Goal: Transaction & Acquisition: Purchase product/service

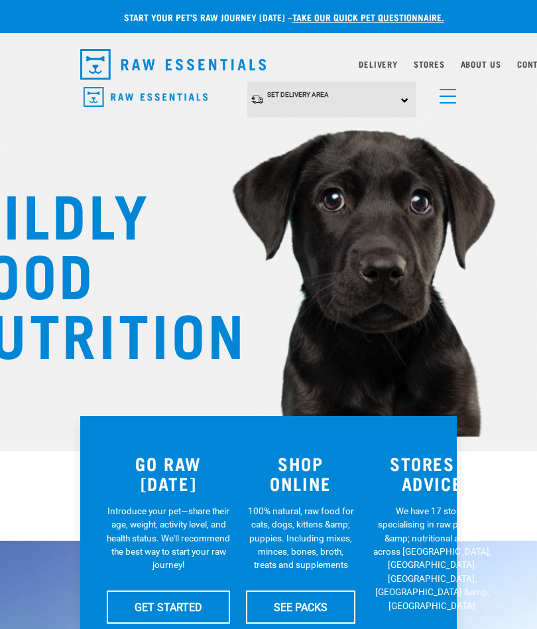
click at [445, 96] on span "menu" at bounding box center [448, 96] width 17 height 1
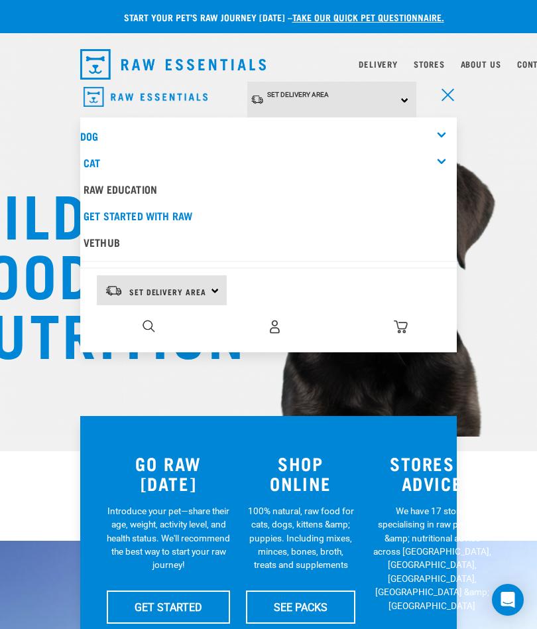
click at [500, 218] on img at bounding box center [268, 188] width 537 height 496
click at [270, 330] on img "dropdown navigation" at bounding box center [275, 327] width 14 height 14
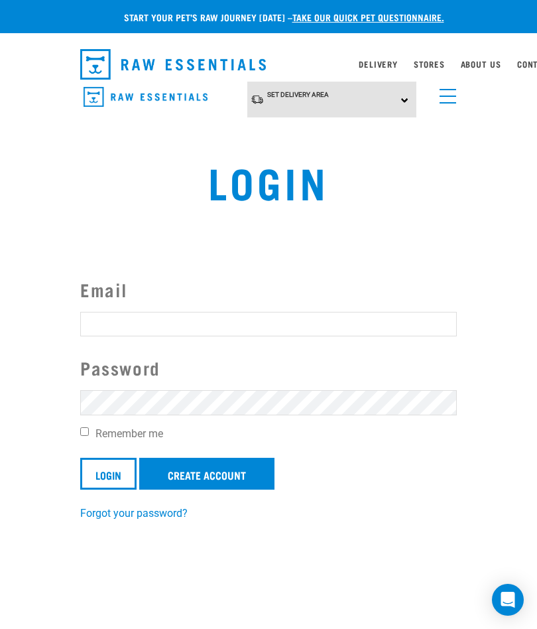
click at [115, 327] on input "Email" at bounding box center [268, 324] width 377 height 24
type input "sandra@airporttyreworx.co.nz"
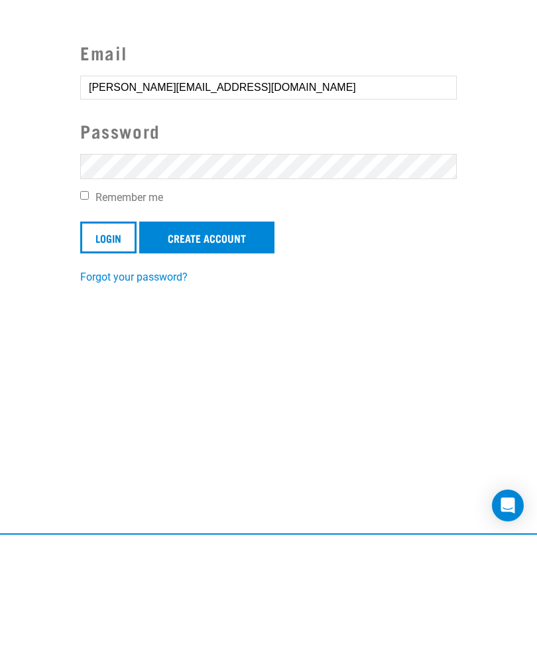
click at [114, 357] on input "Login" at bounding box center [108, 373] width 56 height 32
click at [89, 326] on input "Remember me" at bounding box center [84, 330] width 9 height 9
click at [93, 325] on label "Remember me" at bounding box center [268, 333] width 377 height 16
click at [89, 326] on input "Remember me" at bounding box center [84, 330] width 9 height 9
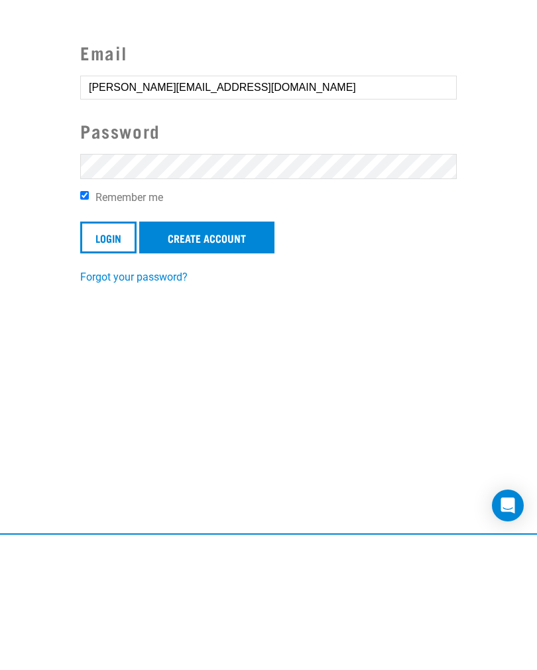
click at [89, 326] on input "Remember me" at bounding box center [84, 330] width 9 height 9
checkbox input "false"
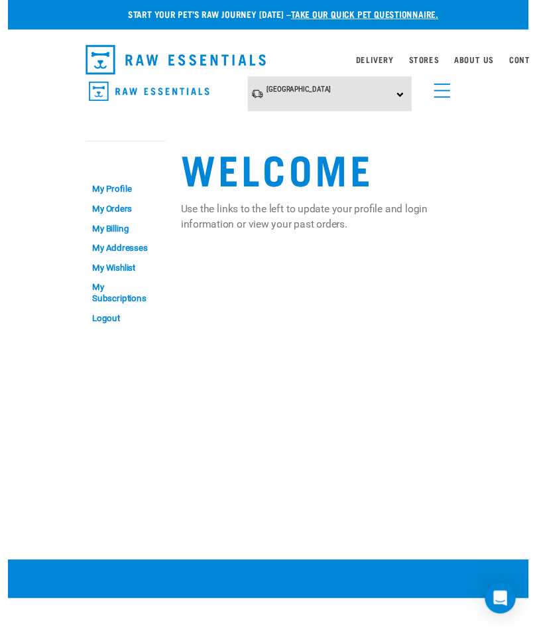
scroll to position [3, 0]
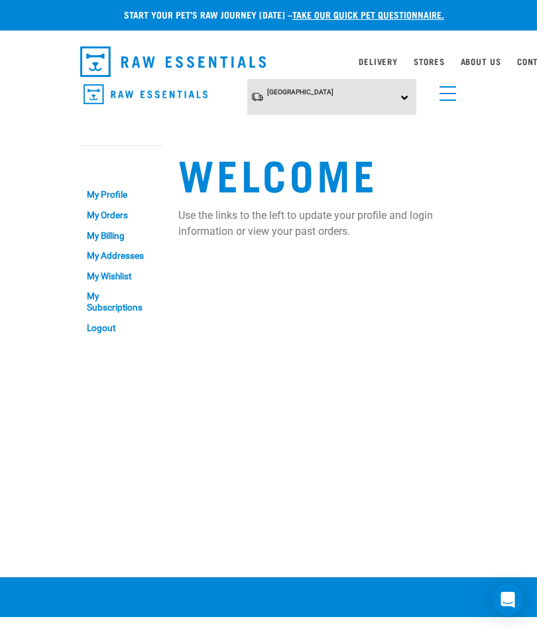
click at [121, 212] on link "My Orders" at bounding box center [121, 215] width 82 height 21
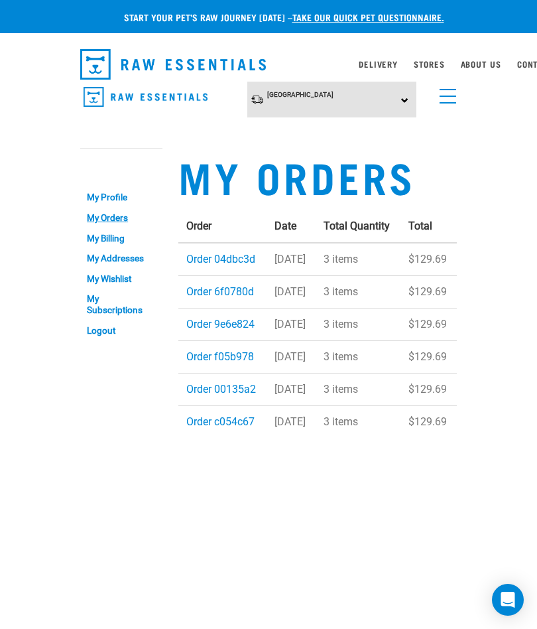
click at [198, 263] on link "Order 04dbc3d" at bounding box center [220, 259] width 69 height 13
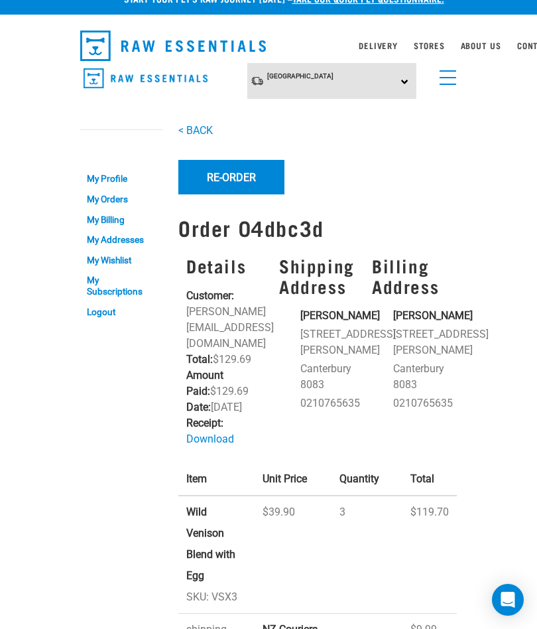
scroll to position [18, 0]
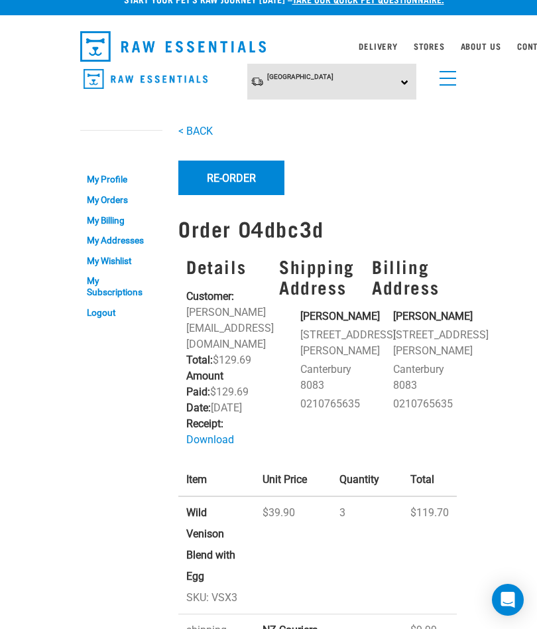
click at [230, 182] on button "Re-Order" at bounding box center [231, 178] width 106 height 35
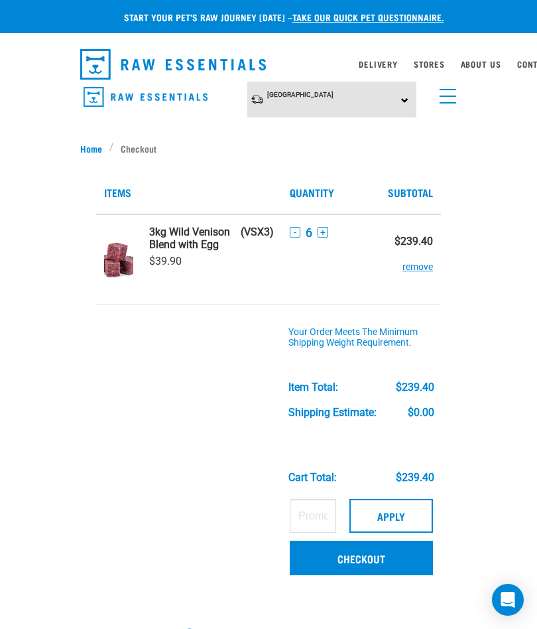
click at [290, 230] on button "-" at bounding box center [295, 232] width 11 height 11
click at [290, 231] on button "-" at bounding box center [295, 232] width 11 height 11
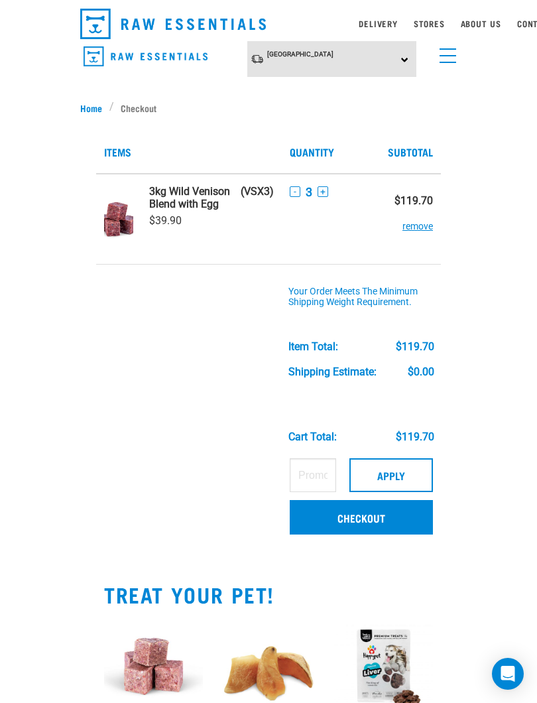
scroll to position [42, 0]
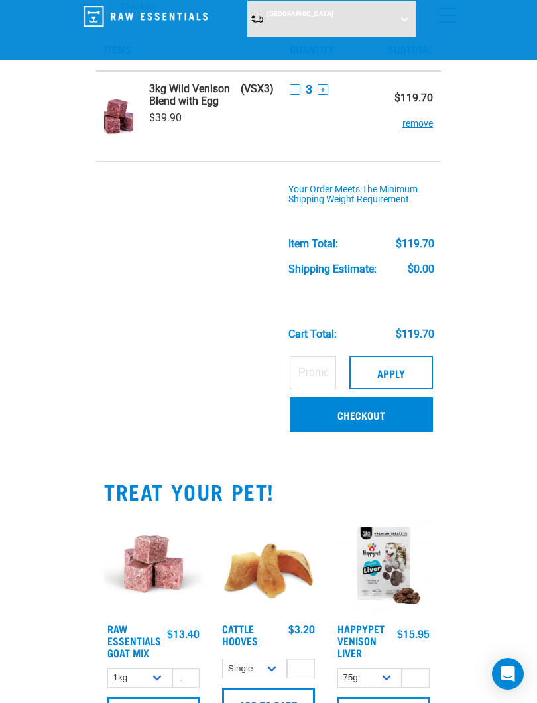
click at [361, 421] on link "Checkout" at bounding box center [361, 414] width 143 height 35
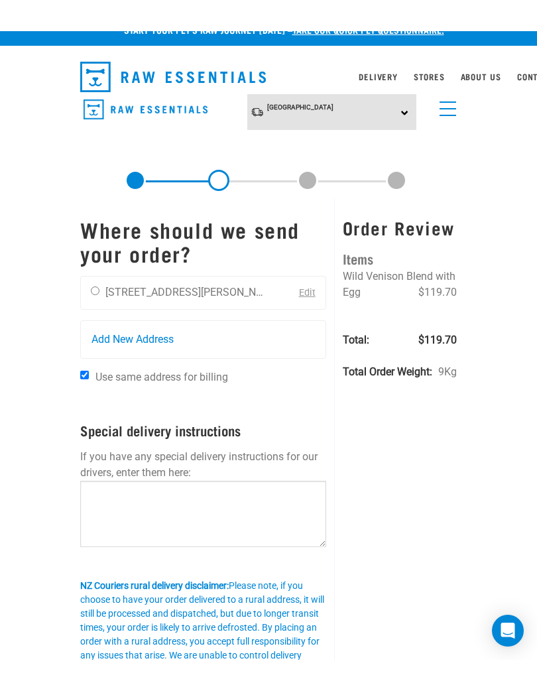
scroll to position [1, 0]
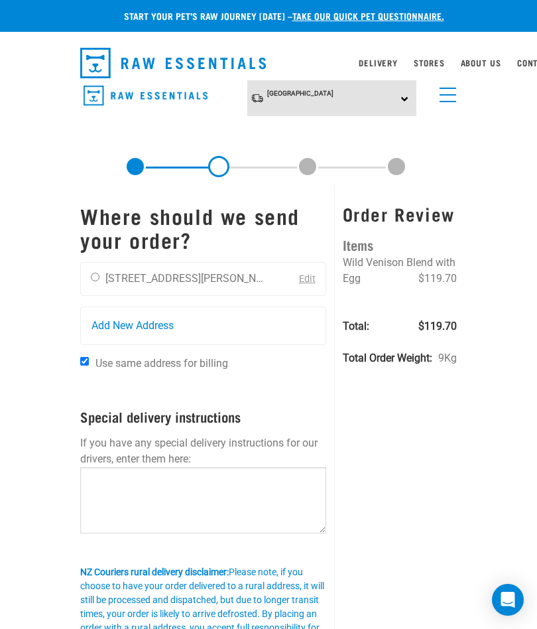
click at [100, 277] on input "radio" at bounding box center [95, 277] width 9 height 9
radio input "true"
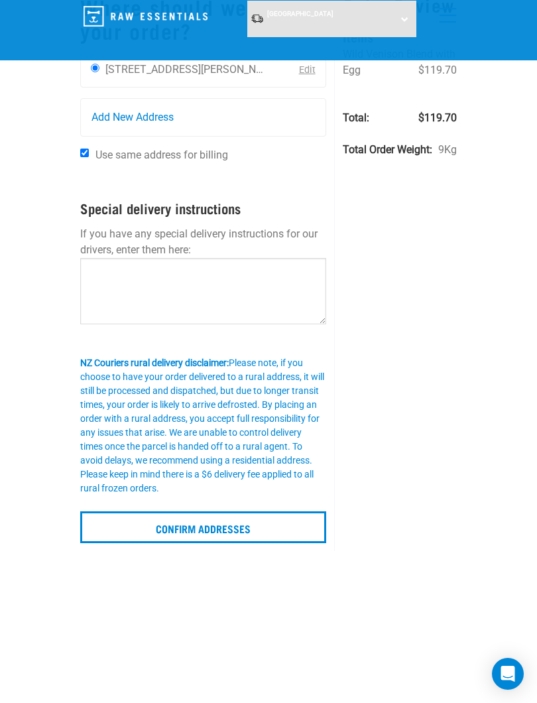
scroll to position [111, 0]
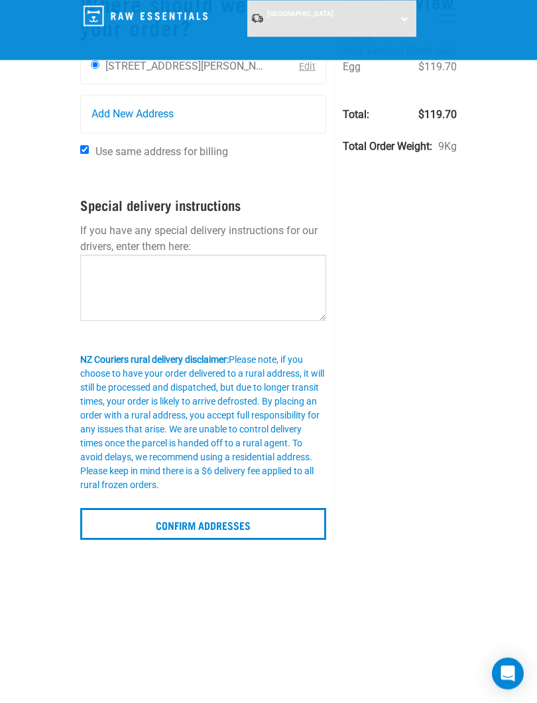
click at [226, 522] on input "Confirm addresses" at bounding box center [203, 525] width 246 height 32
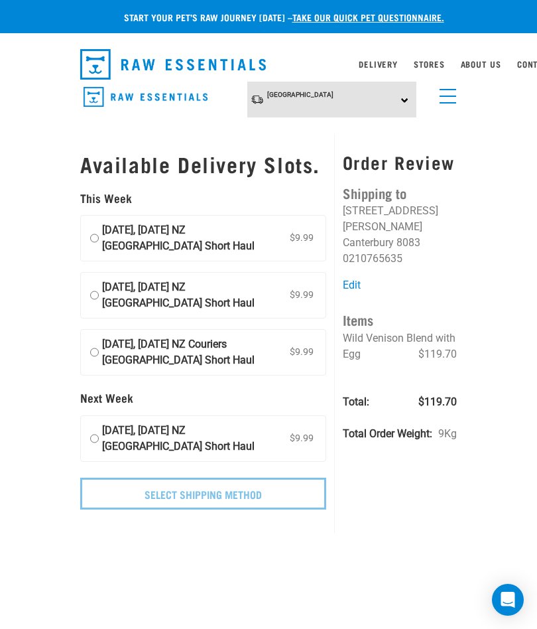
click at [101, 246] on label "[DATE], [DATE] NZ [GEOGRAPHIC_DATA] Short Haul $9.99" at bounding box center [203, 238] width 245 height 45
click at [99, 246] on input "[DATE], [DATE] NZ [GEOGRAPHIC_DATA] Short Haul $9.99" at bounding box center [94, 238] width 9 height 32
radio input "true"
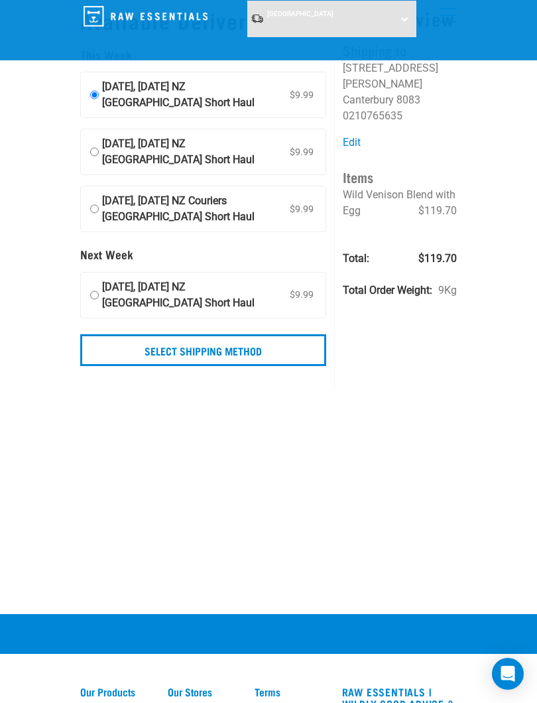
scroll to position [42, 0]
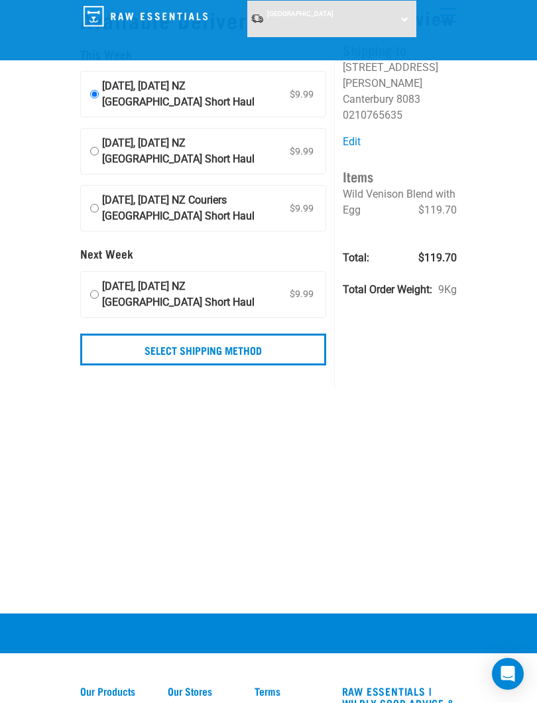
click at [244, 366] on input "Select Shipping Method" at bounding box center [203, 350] width 246 height 32
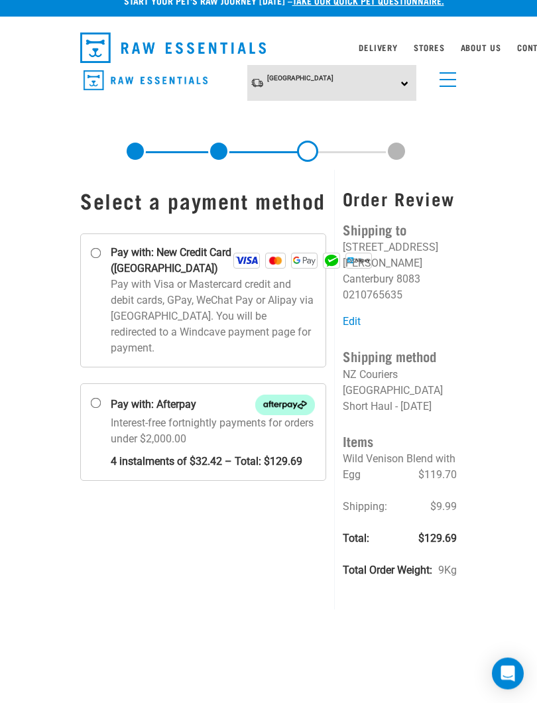
scroll to position [19, 0]
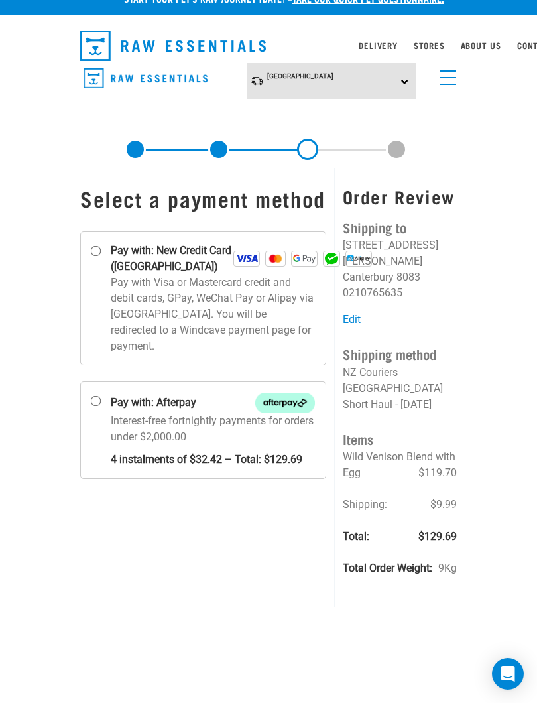
click at [101, 257] on input "Pay with: New Credit Card ([GEOGRAPHIC_DATA])" at bounding box center [96, 251] width 11 height 11
radio input "true"
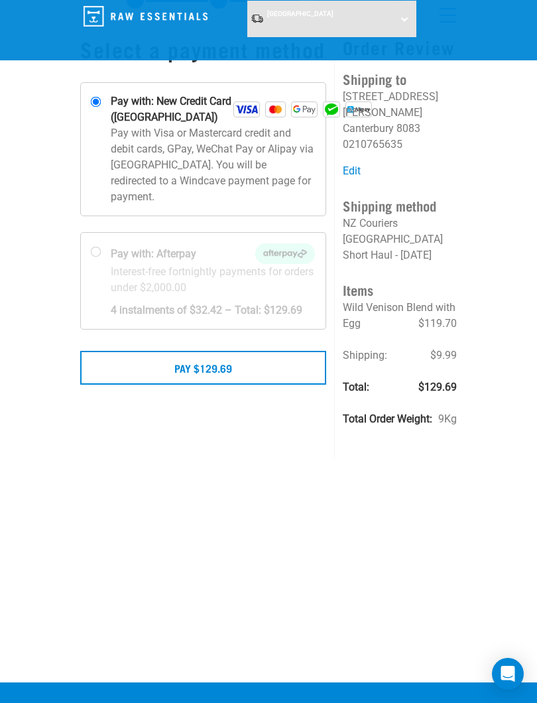
scroll to position [66, 0]
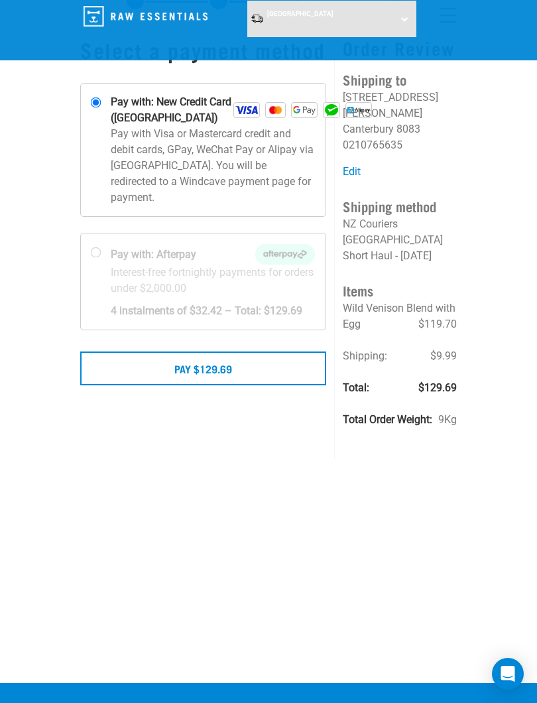
click at [224, 385] on button "Pay $129.69" at bounding box center [203, 368] width 246 height 33
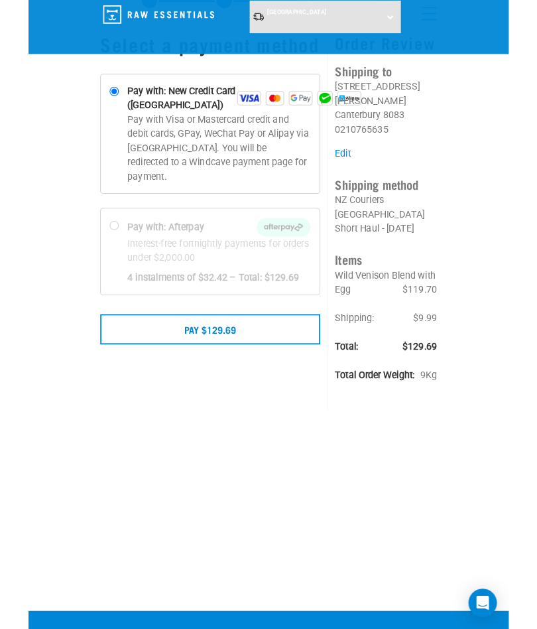
scroll to position [103, 0]
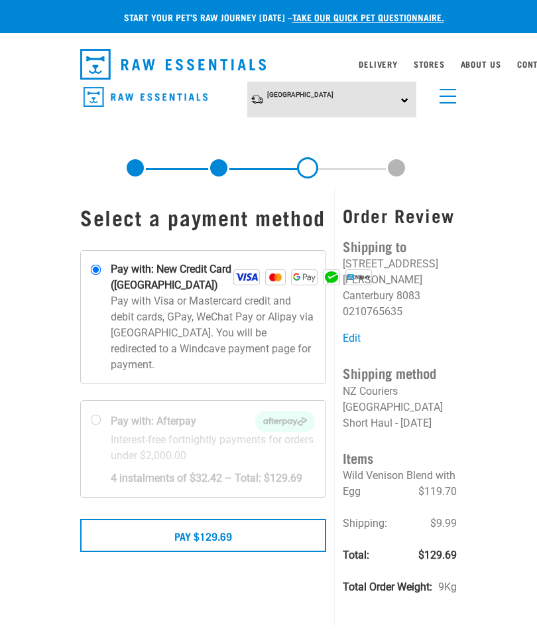
scroll to position [56, 0]
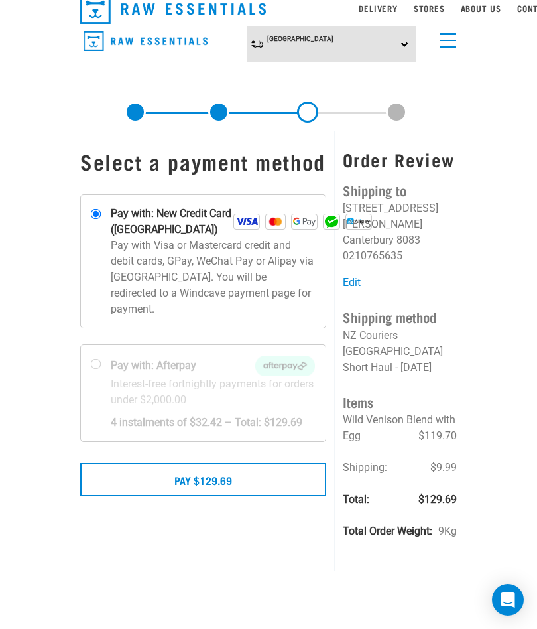
click at [99, 220] on input "Pay with: New Credit Card ([GEOGRAPHIC_DATA])" at bounding box center [96, 214] width 11 height 11
click at [102, 372] on div at bounding box center [203, 393] width 245 height 96
click at [102, 370] on input "Pay with: Afterpay Interest-free fortnightly payments for orders under $2,000.00" at bounding box center [96, 364] width 11 height 11
radio input "true"
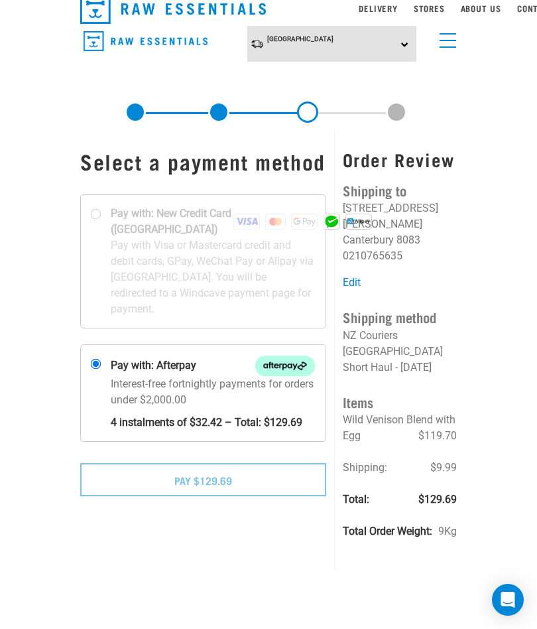
click at [255, 167] on h1 "Select a payment method" at bounding box center [203, 161] width 246 height 24
click at [227, 166] on h1 "Select a payment method" at bounding box center [203, 161] width 246 height 24
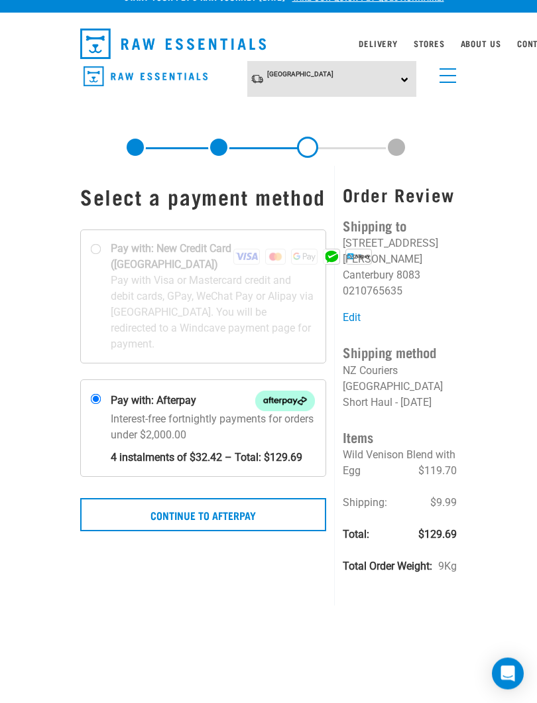
scroll to position [21, 0]
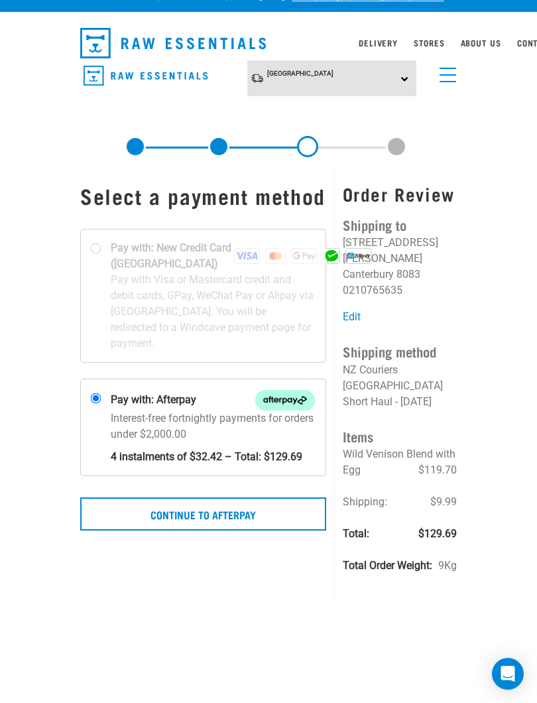
click at [104, 271] on div at bounding box center [203, 296] width 245 height 133
click at [102, 254] on input "Pay with: New Credit Card ([GEOGRAPHIC_DATA])" at bounding box center [96, 249] width 11 height 11
radio input "true"
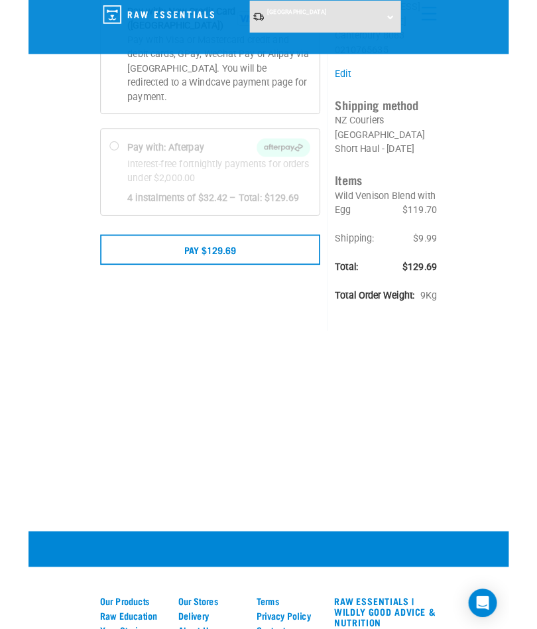
scroll to position [154, 0]
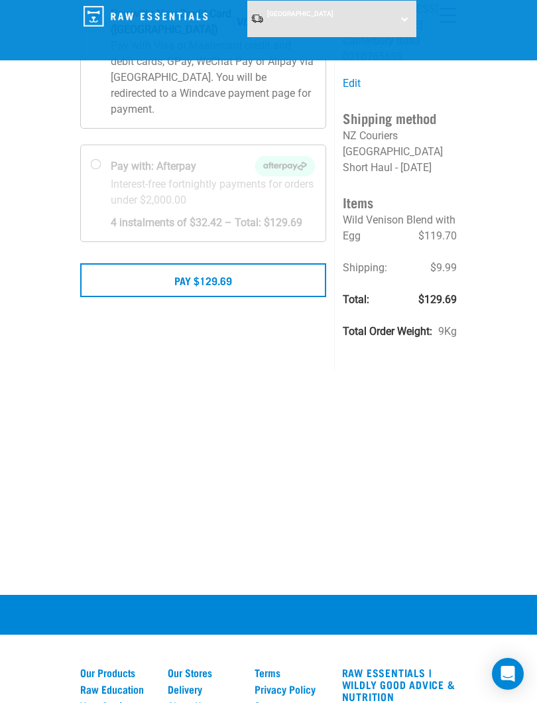
click at [224, 297] on button "Pay $129.69" at bounding box center [203, 279] width 246 height 33
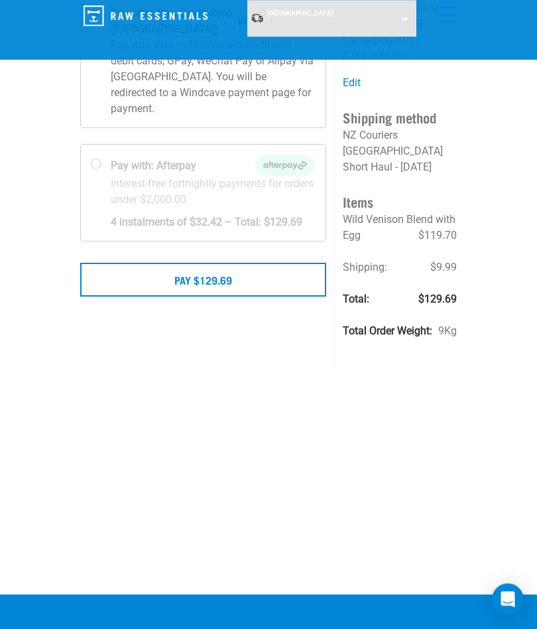
scroll to position [191, 0]
